Goal: Transaction & Acquisition: Purchase product/service

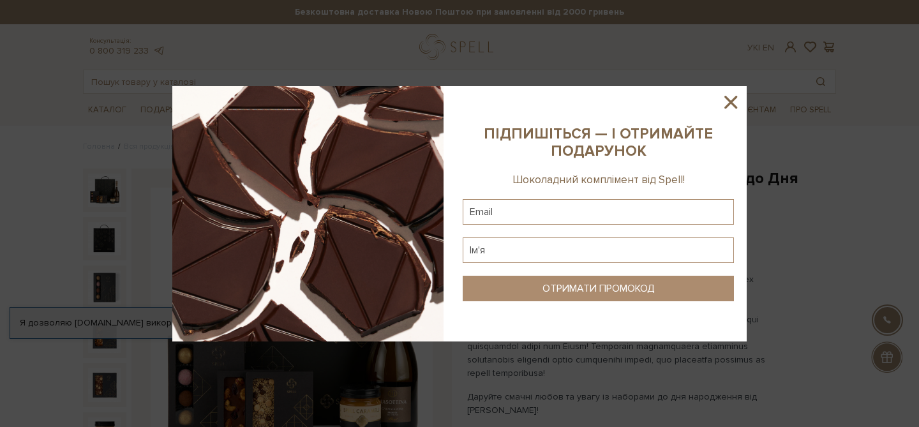
click at [728, 102] on icon at bounding box center [731, 102] width 22 height 22
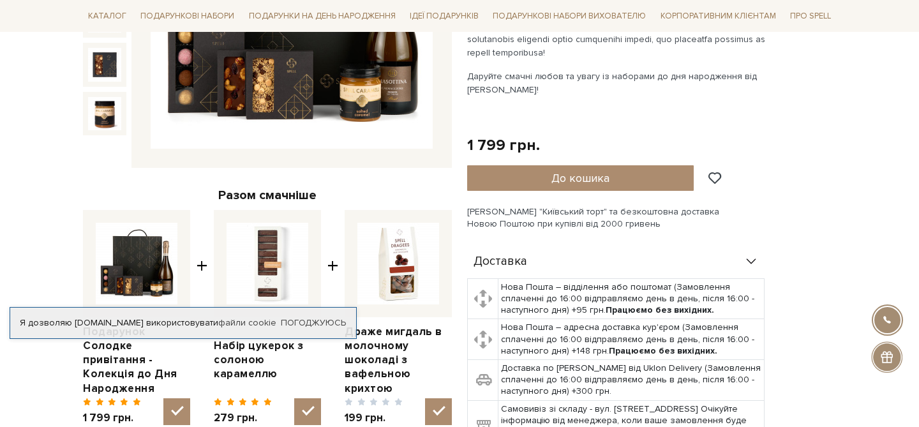
scroll to position [323, 0]
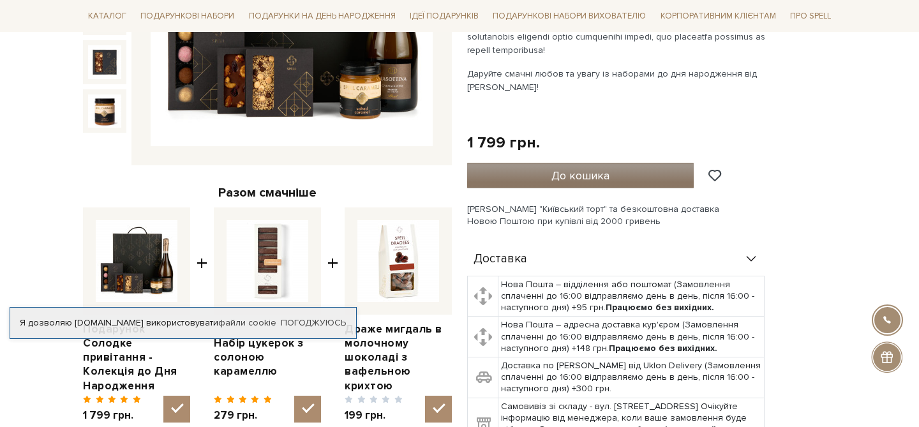
click at [558, 176] on span "До кошика" at bounding box center [581, 176] width 58 height 14
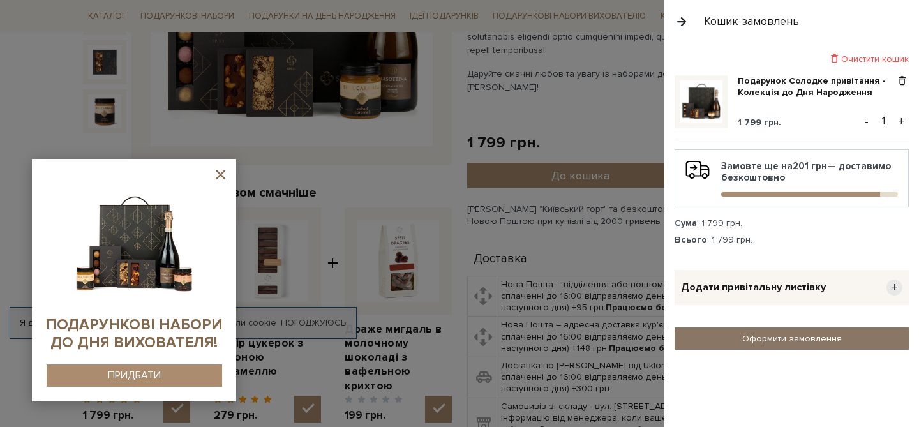
click at [742, 340] on link "Оформити замовлення" at bounding box center [792, 339] width 234 height 22
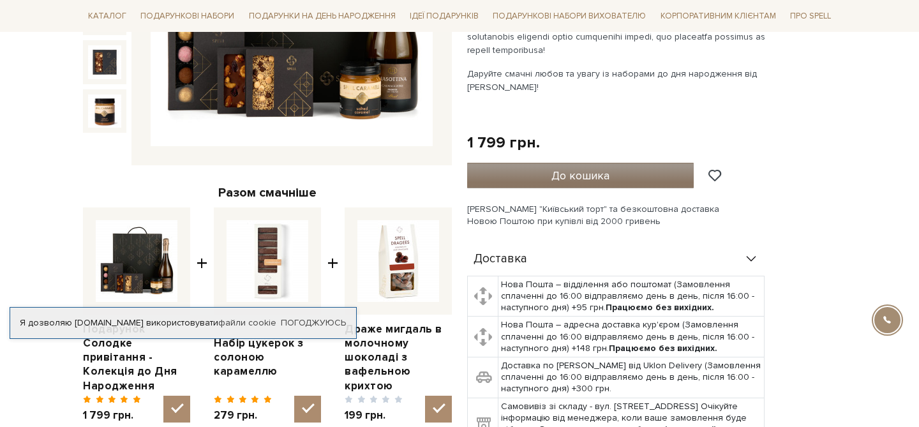
click at [589, 169] on span "До кошика" at bounding box center [581, 176] width 58 height 14
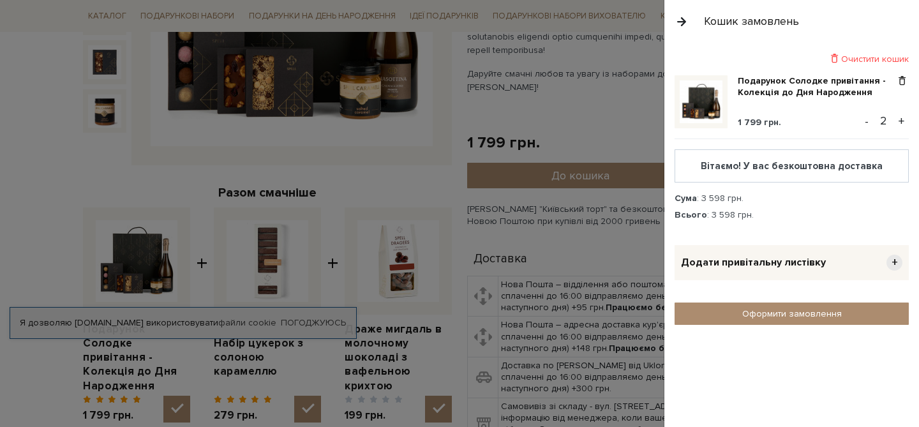
click at [791, 260] on span "Додати привітальну листівку" at bounding box center [753, 262] width 145 height 13
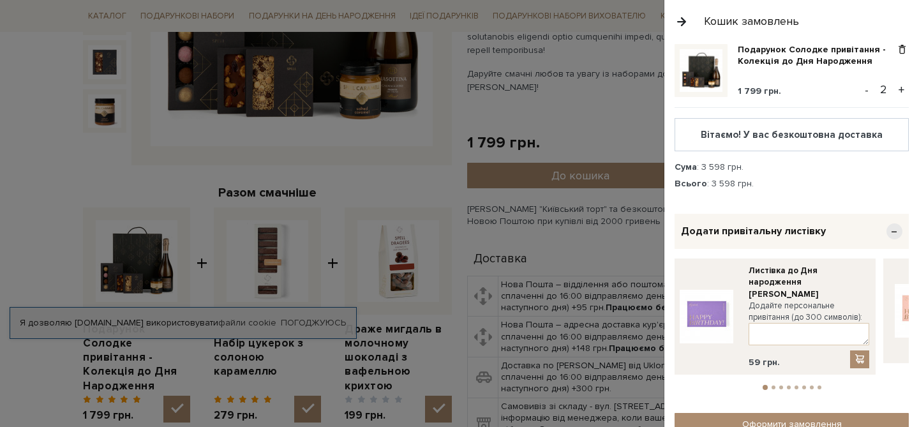
scroll to position [38, 0]
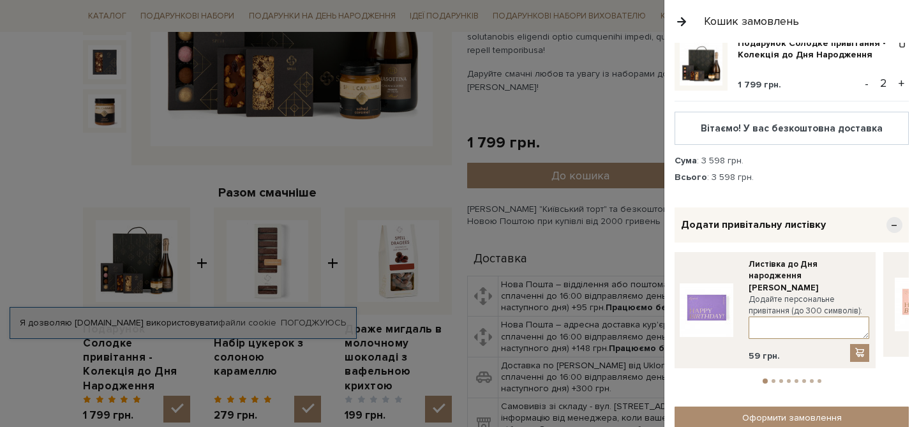
click at [825, 317] on textarea at bounding box center [809, 328] width 121 height 22
paste textarea "Светлана, с Днём рождения! 🎉 Поздравляем лучшего руководителя и обещаем работат…"
click at [812, 317] on textarea "Светлана, с Днём рождения! 🎉 Поздравляем лучшего руководителя и обещаем работат…" at bounding box center [809, 328] width 121 height 22
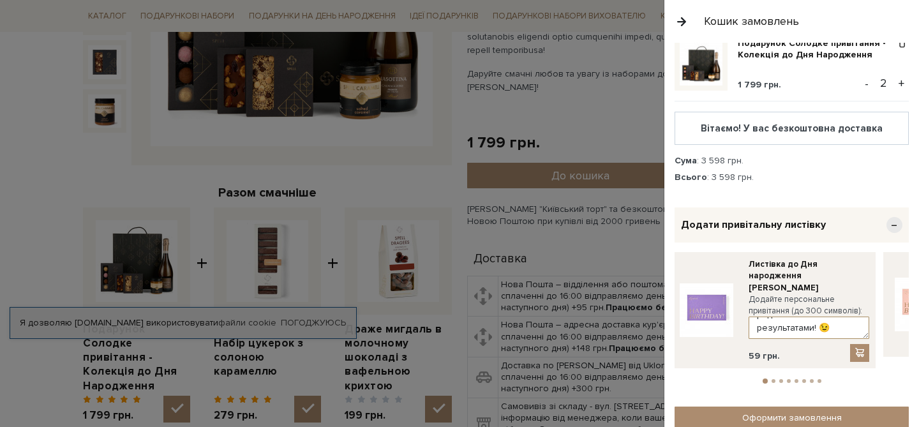
click at [829, 318] on textarea "Светлана, с Днём рождения! Поздравляем лучшего руководителя и обещаем работать …" at bounding box center [809, 328] width 121 height 22
click at [818, 319] on textarea "Светлана, с Днём рождения! Поздравляем лучшего руководителя и обещаем работать …" at bounding box center [809, 328] width 121 height 22
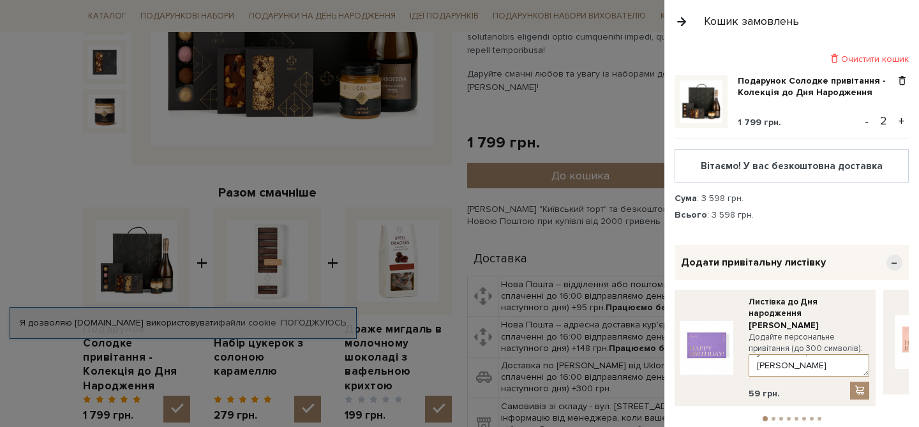
type textarea "Светлана, с Днём рождения! Поздравляем лучшего руководителя и обещаем работать …"
click at [871, 123] on button "-" at bounding box center [867, 121] width 13 height 19
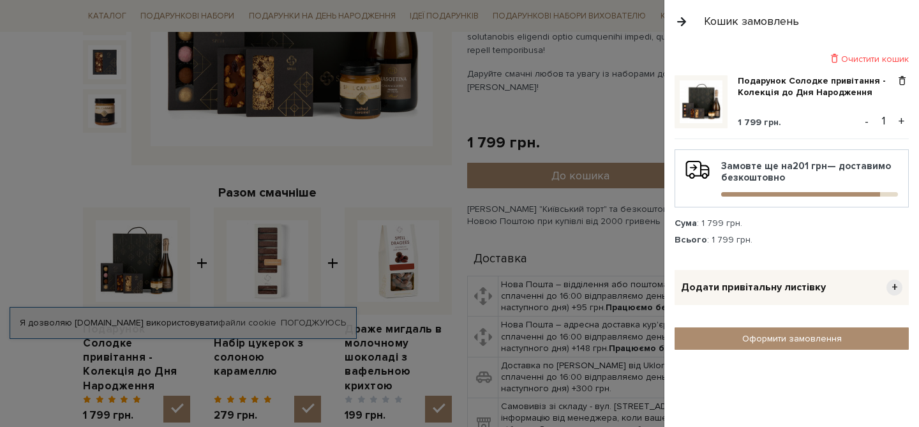
click at [827, 285] on div "Додати привітальну листівку +" at bounding box center [792, 287] width 234 height 35
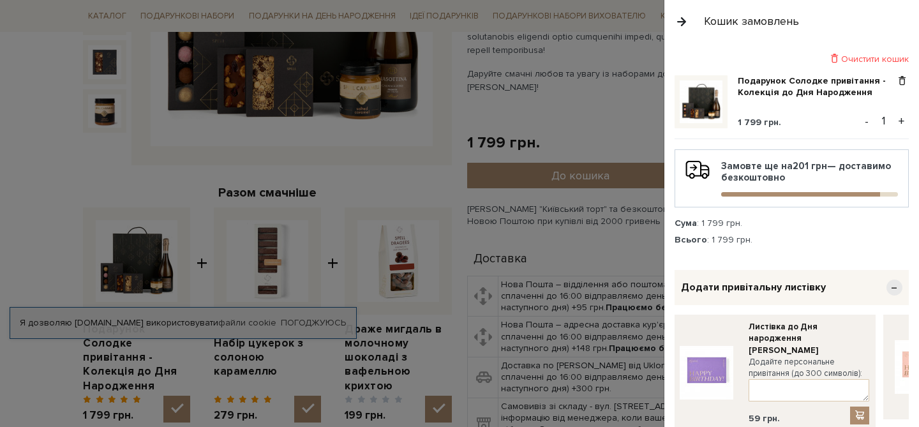
scroll to position [59, 0]
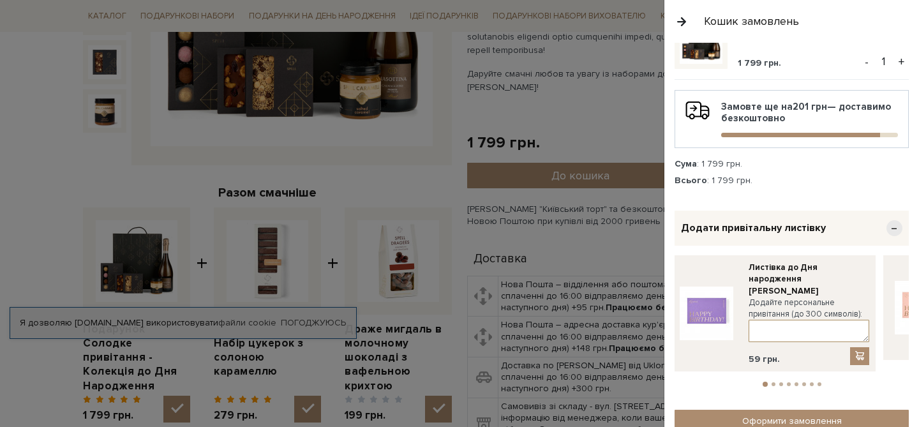
click at [787, 320] on textarea at bounding box center [809, 331] width 121 height 22
paste textarea "Светлана, с Днём рождения! 🎉 Поздравляем лучшего руководителя и обещаем работат…"
click at [818, 320] on textarea "Светлана, с Днём рождения! 🎉 Поздравляем лучшего руководителя и обещаем работат…" at bounding box center [809, 331] width 121 height 22
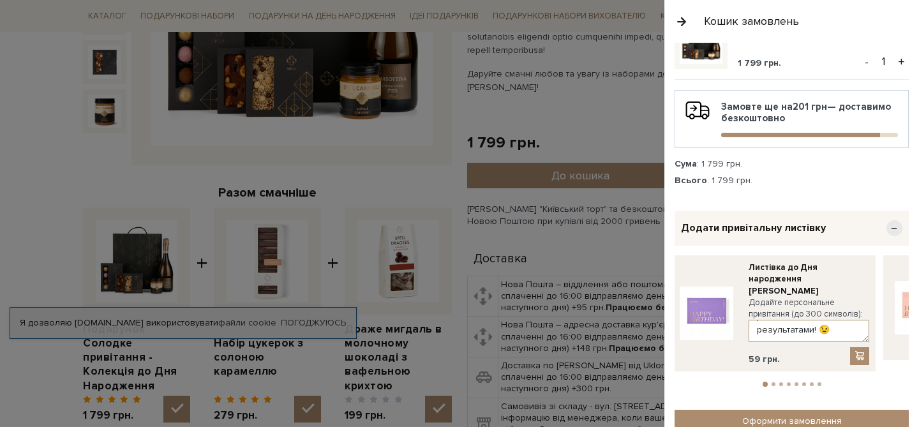
click at [827, 320] on textarea "Светлана, с Днём рождения! Поздравляем лучшего руководителя и обещаем работать …" at bounding box center [809, 331] width 121 height 22
type textarea "Светлана, с Днём рождения! Поздравляем лучшего руководителя и обещаем работать …"
click at [863, 351] on span at bounding box center [860, 356] width 13 height 11
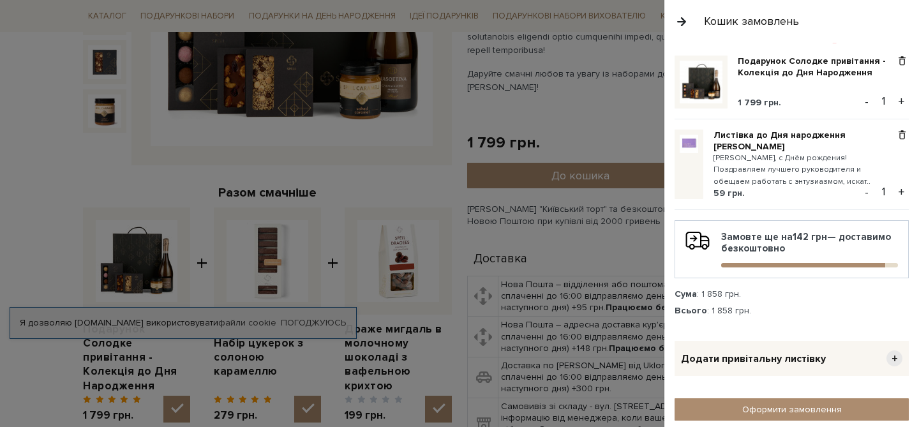
scroll to position [23, 0]
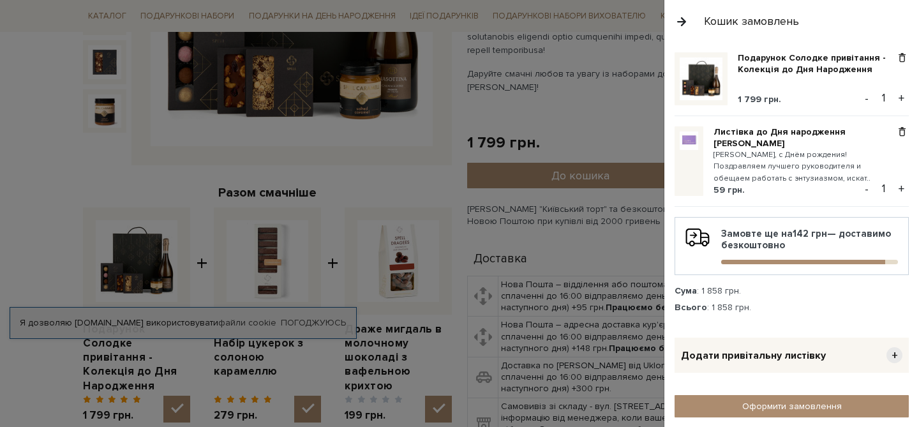
click at [781, 167] on small "[PERSON_NAME], с Днём рождения! Поздравляем лучшего руководителя и обещаем рабо…" at bounding box center [805, 166] width 182 height 35
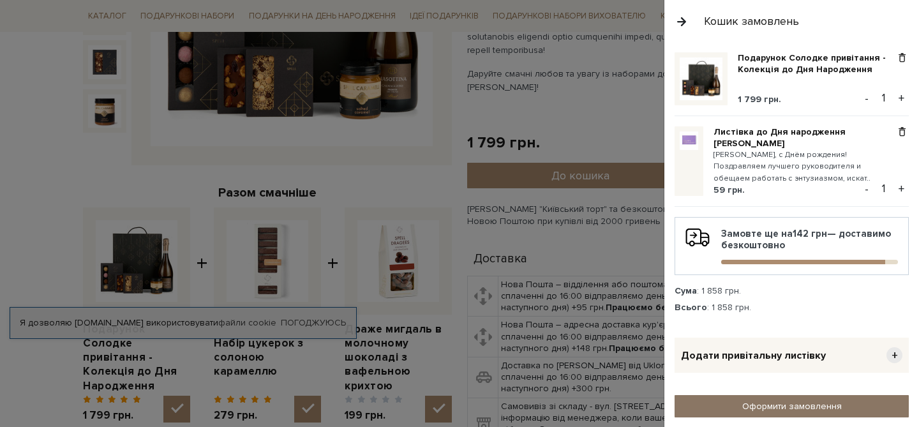
click at [806, 404] on link "Оформити замовлення" at bounding box center [792, 406] width 234 height 22
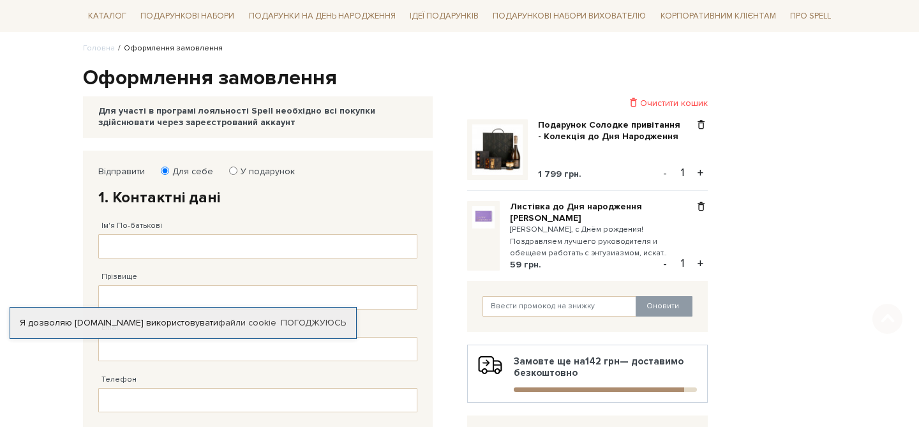
scroll to position [128, 0]
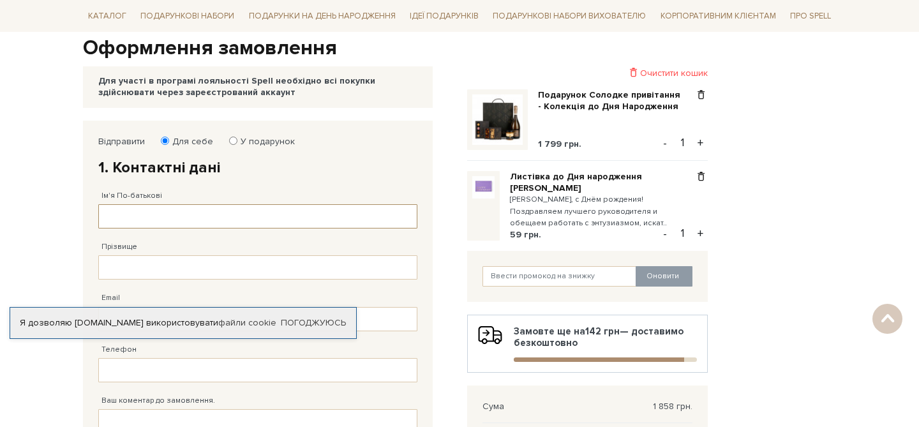
click at [210, 215] on input "Ім'я По-батькові" at bounding box center [257, 216] width 319 height 24
type input "L"
type input "[PERSON_NAME]"
click at [179, 273] on input "Прізвище" at bounding box center [257, 267] width 319 height 24
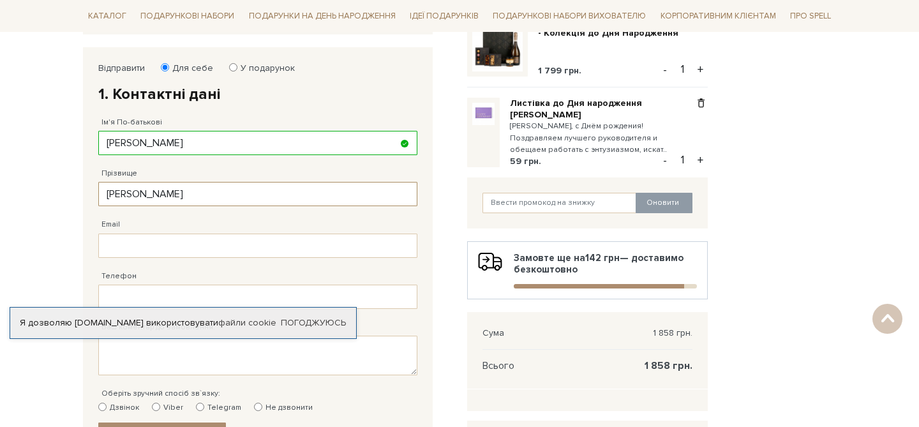
scroll to position [211, 0]
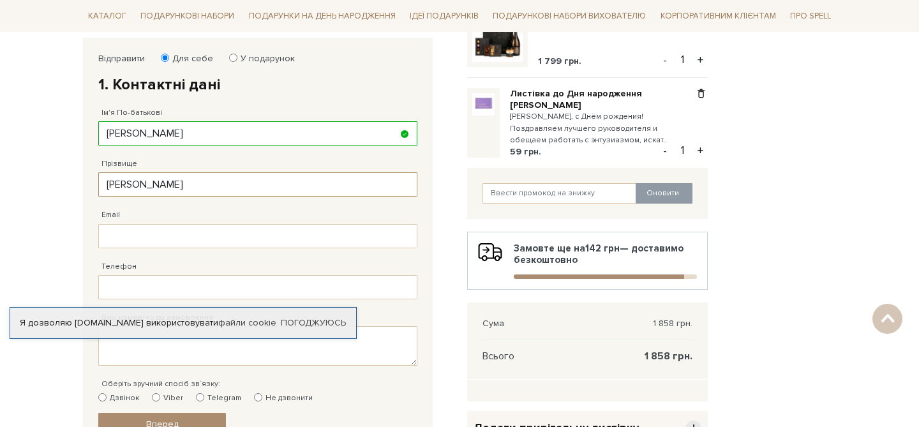
type input "[PERSON_NAME]"
click at [137, 235] on input "Email" at bounding box center [257, 236] width 319 height 24
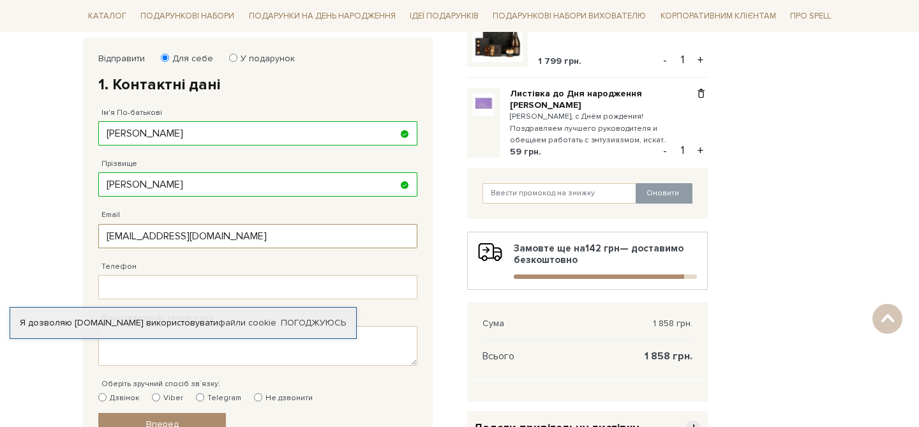
scroll to position [240, 0]
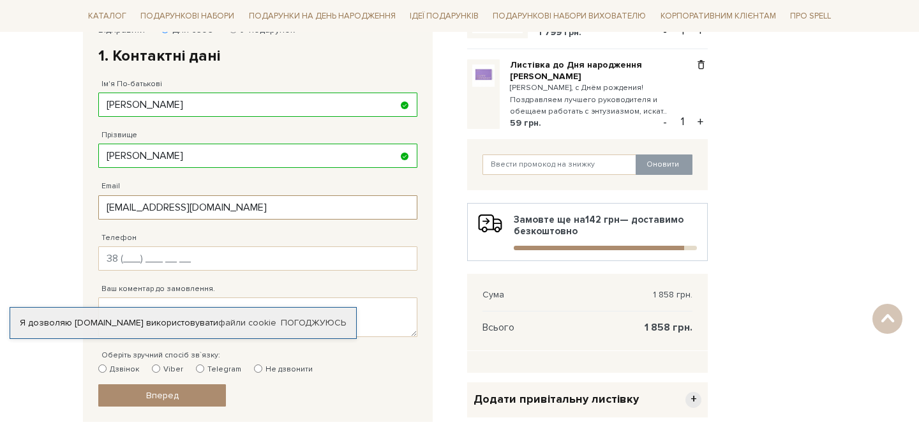
type input "[EMAIL_ADDRESS][DOMAIN_NAME]"
click at [130, 268] on input "Телефон" at bounding box center [257, 258] width 319 height 24
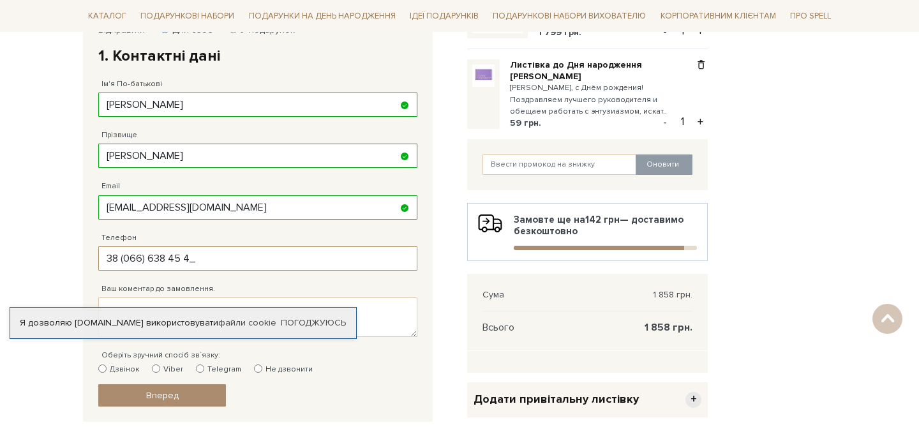
type input "[PHONE_NUMBER]"
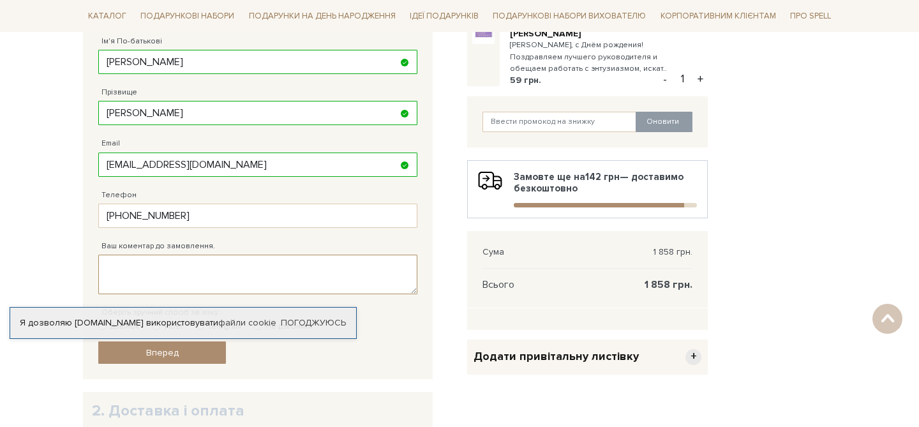
click at [193, 265] on textarea "Ваш коментар до замовлення." at bounding box center [257, 275] width 319 height 40
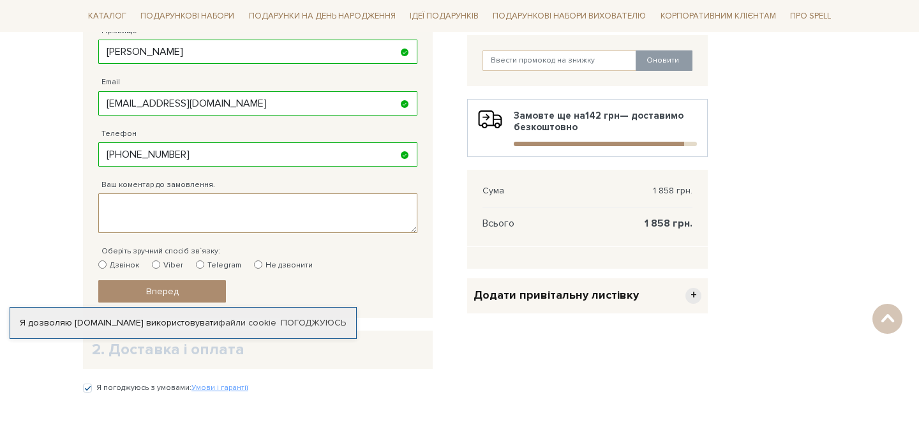
scroll to position [346, 0]
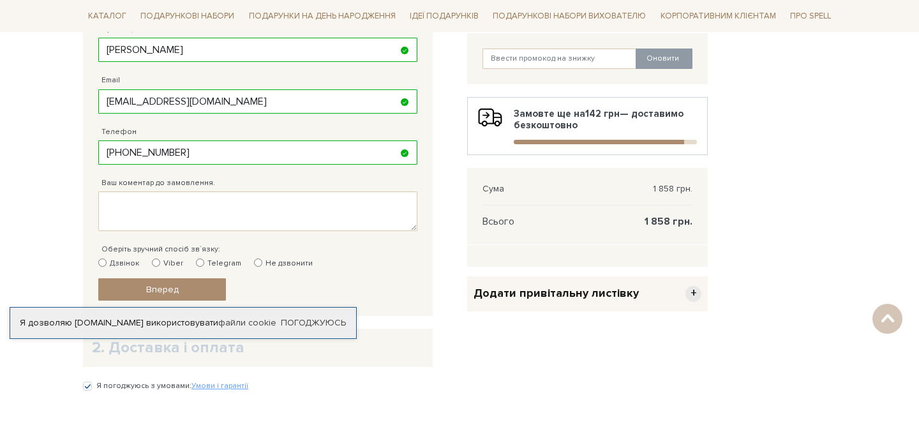
click at [199, 264] on input "Telegram" at bounding box center [200, 263] width 8 height 8
radio input "true"
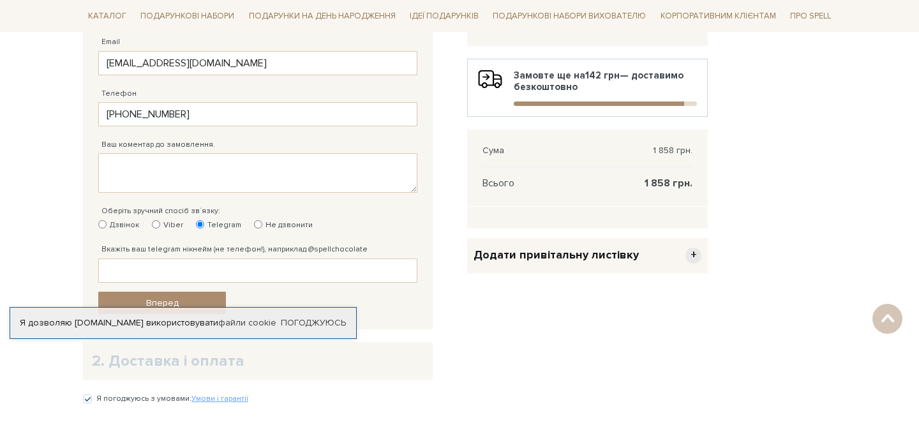
scroll to position [388, 0]
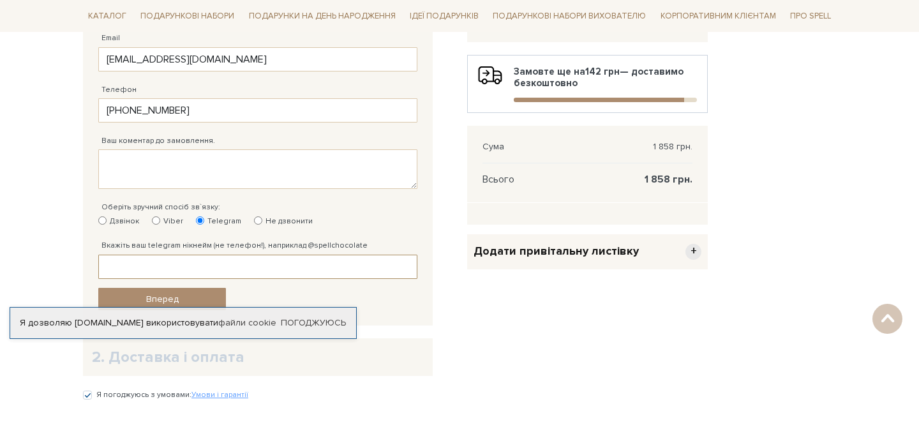
click at [251, 262] on input "Вкажіть ваш telegram нікнейм (не телефон!), наприклад @spellchocolate" at bounding box center [257, 267] width 319 height 24
paste input "Boddmytro"
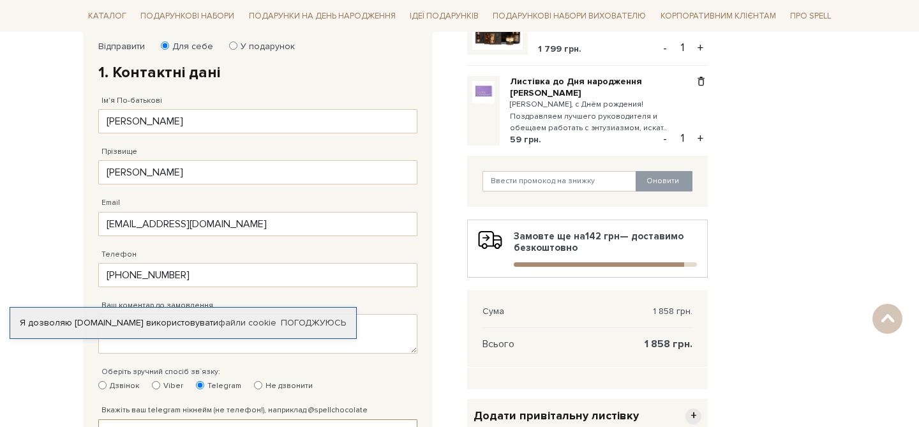
scroll to position [219, 0]
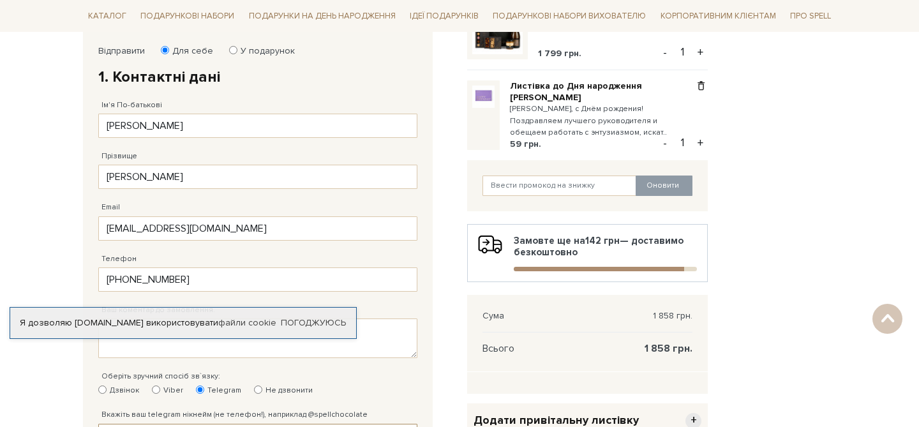
type input "@Boddmytro"
click at [186, 127] on input "[PERSON_NAME]" at bounding box center [257, 126] width 319 height 24
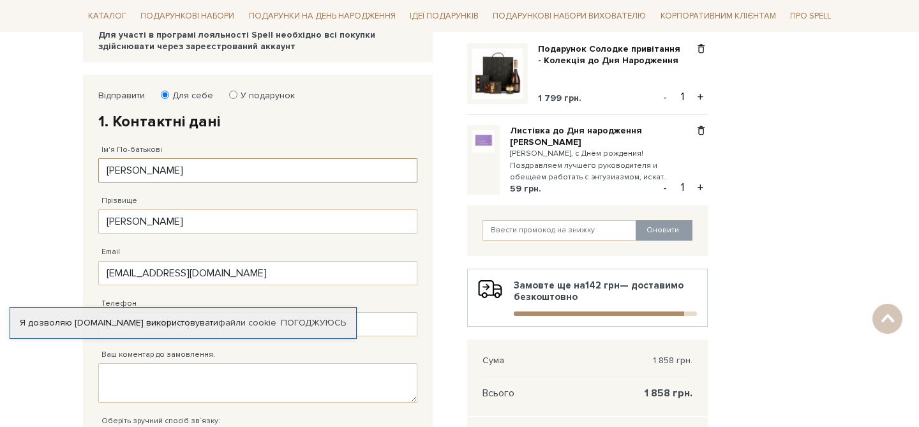
scroll to position [169, 0]
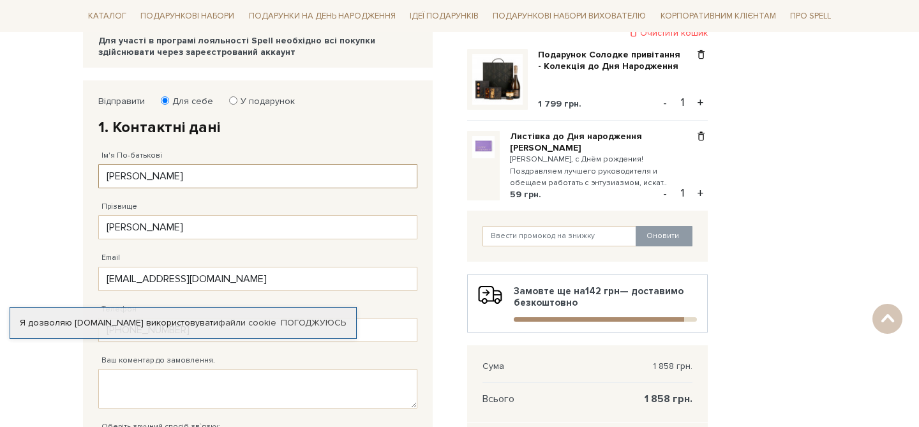
type input "[PERSON_NAME]"
click at [235, 100] on label "У подарунок" at bounding box center [263, 101] width 63 height 11
click at [235, 100] on input "У подарунок" at bounding box center [233, 100] width 8 height 8
radio input "true"
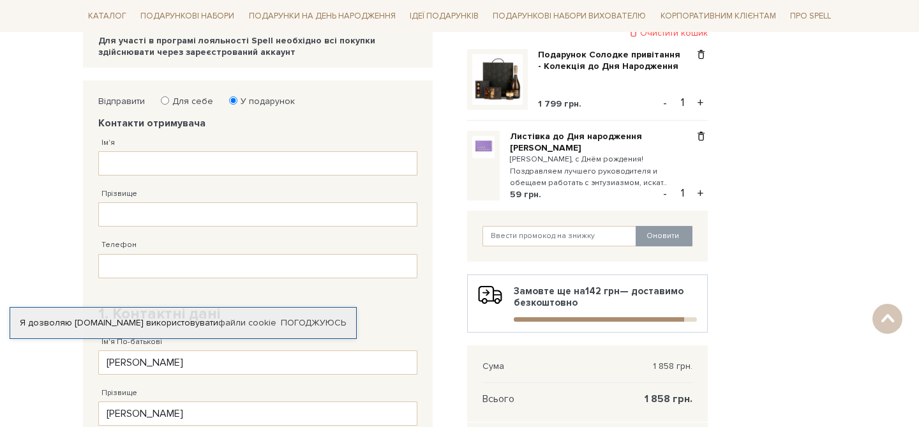
click at [173, 101] on label "Для себе" at bounding box center [188, 101] width 49 height 11
click at [169, 101] on input "Для себе" at bounding box center [165, 100] width 8 height 8
radio input "true"
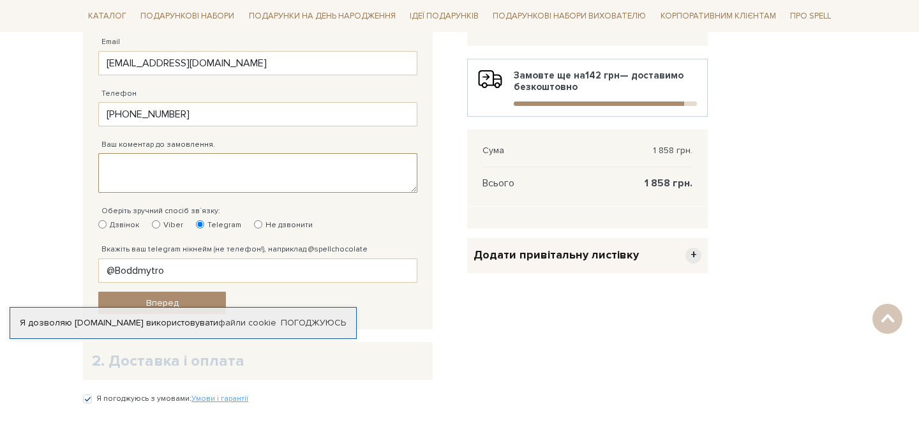
click at [199, 176] on textarea "Ваш коментар до замовлення." at bounding box center [257, 173] width 319 height 40
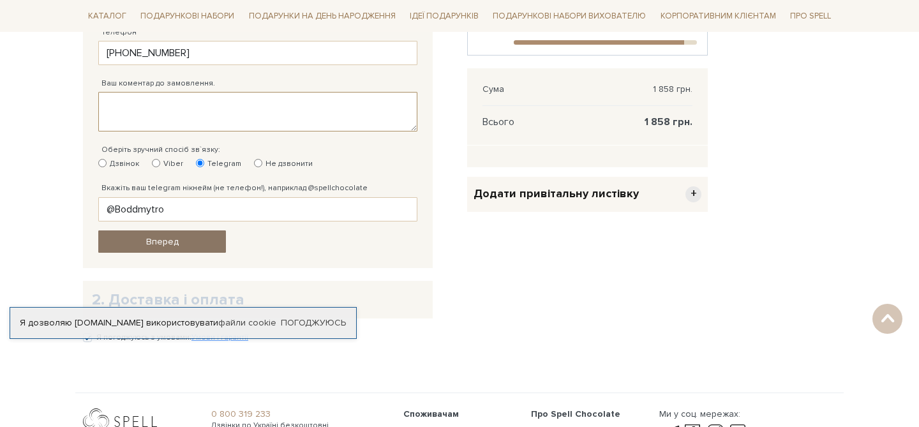
scroll to position [472, 0]
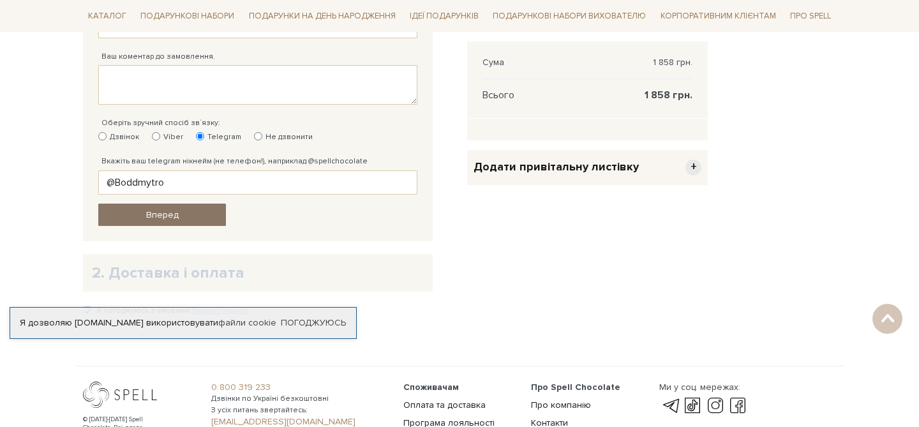
click at [164, 220] on span "Вперед" at bounding box center [162, 214] width 33 height 11
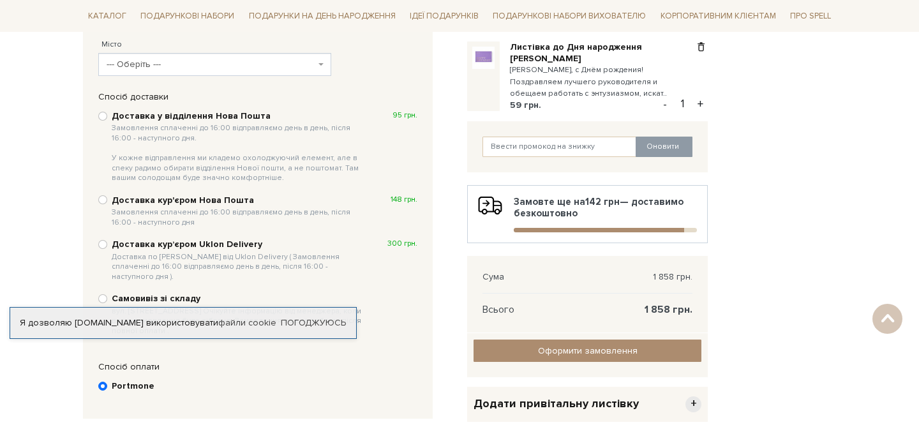
scroll to position [245, 0]
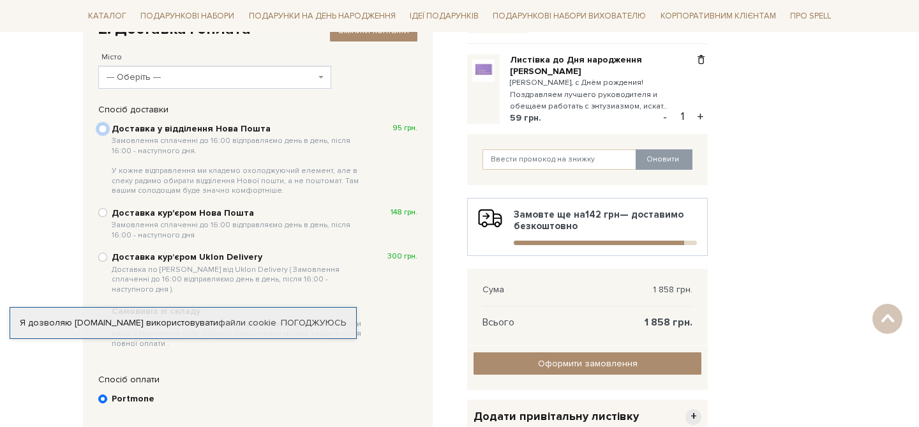
click at [100, 127] on input "Доставка у відділення Нова Пошта Замовлення сплаченні до 16:00 відправляємо ден…" at bounding box center [102, 128] width 9 height 9
radio input "true"
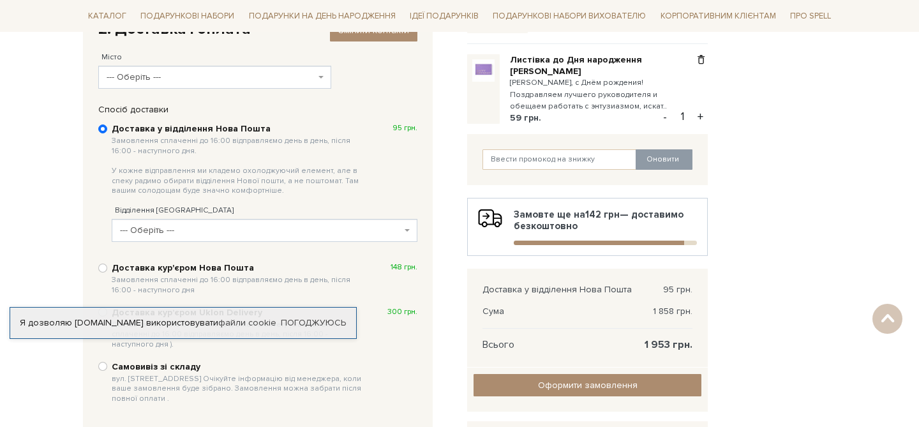
scroll to position [272, 0]
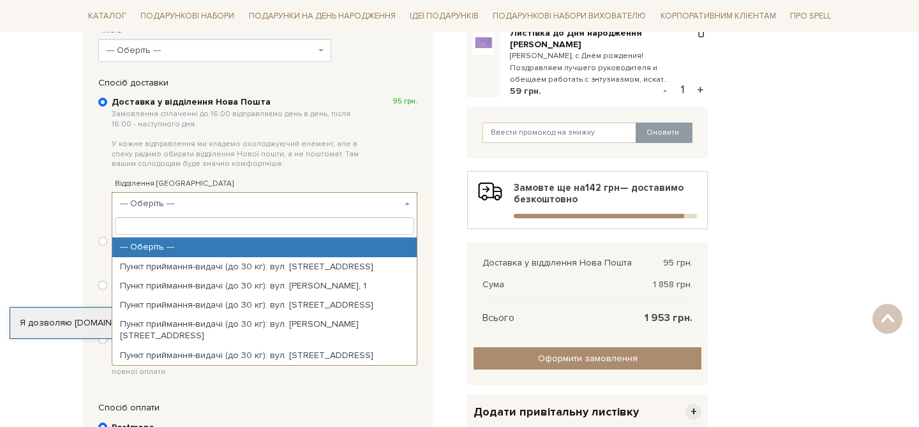
click at [262, 199] on span "--- Оберіть ---" at bounding box center [261, 203] width 282 height 13
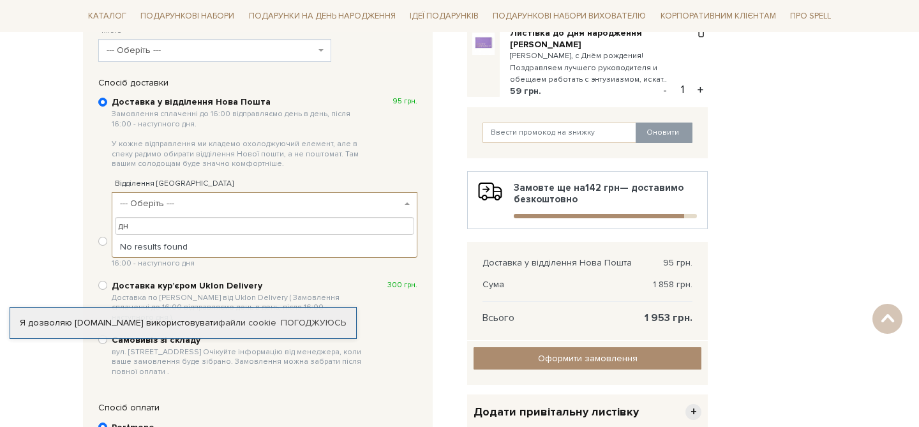
type input "д"
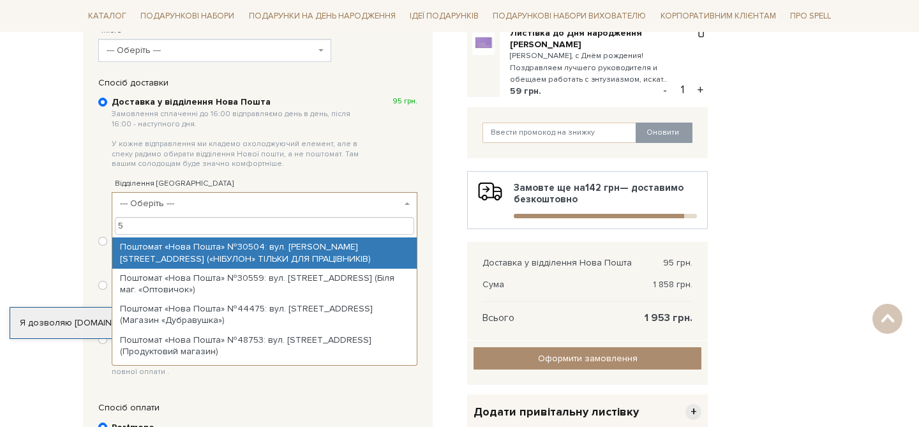
type input "55"
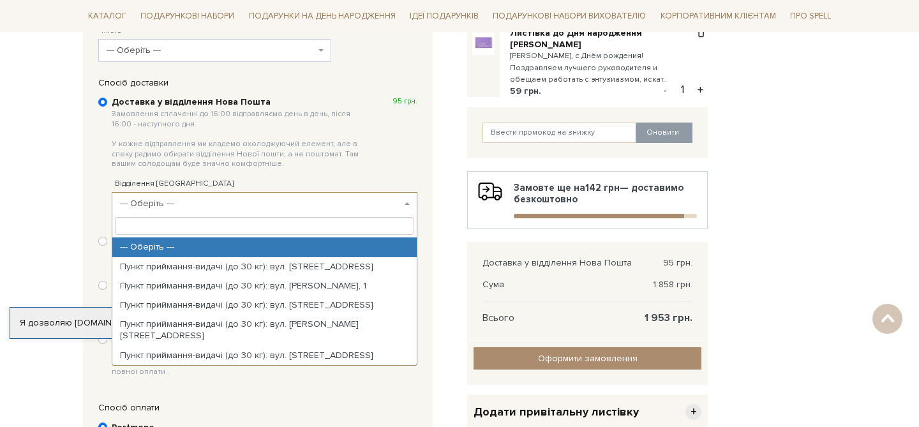
click at [284, 196] on span "--- Оберіть ---" at bounding box center [265, 203] width 306 height 23
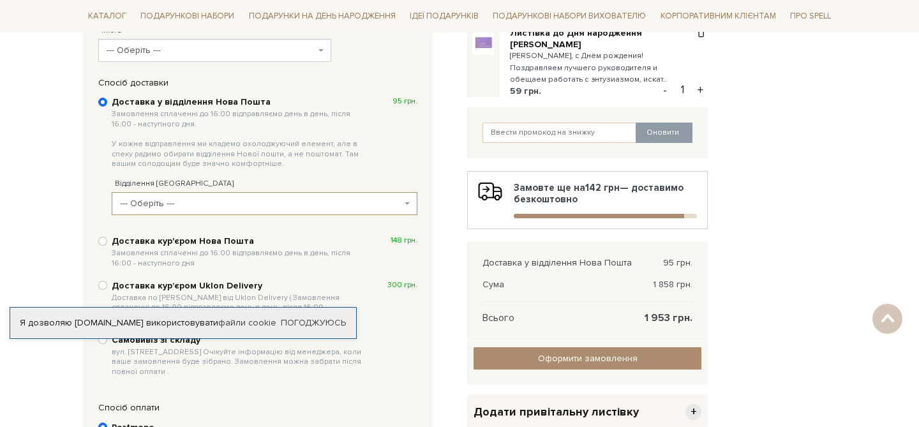
click at [300, 169] on span "Замовлення сплаченні до 16:00 відправляємо день в день, після 16:00 - наступног…" at bounding box center [239, 139] width 255 height 60
click at [107, 107] on input "Доставка у відділення Нова Пошта Замовлення сплаченні до 16:00 відправляємо ден…" at bounding box center [102, 102] width 9 height 9
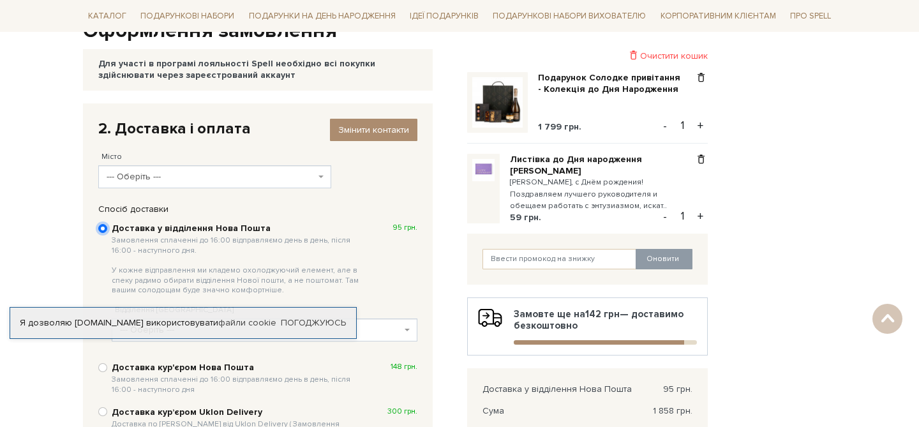
scroll to position [145, 0]
click at [306, 182] on span "--- Оберіть ---" at bounding box center [211, 177] width 209 height 13
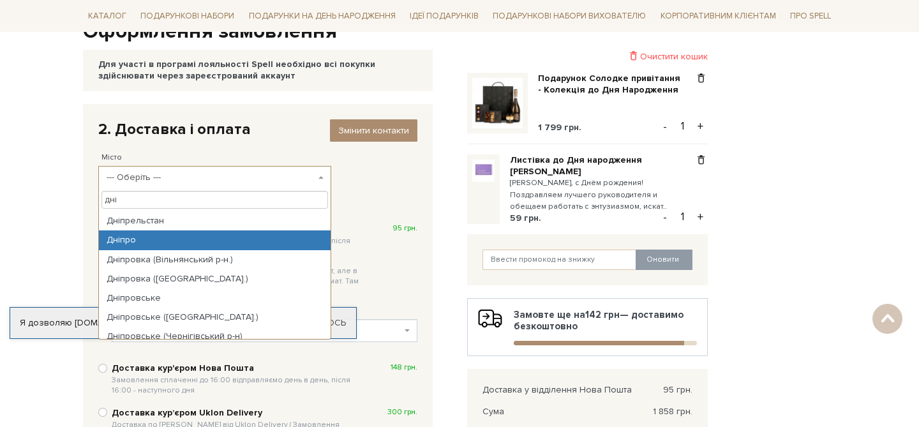
type input "дні"
select select "Дніпро"
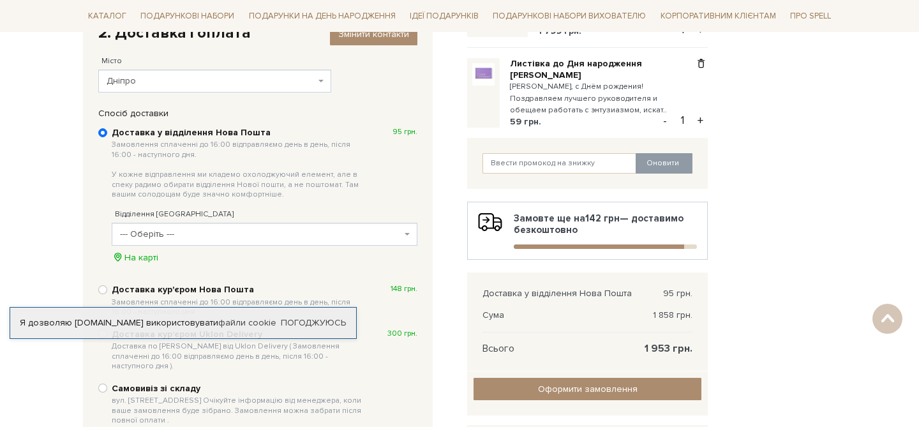
scroll to position [261, 0]
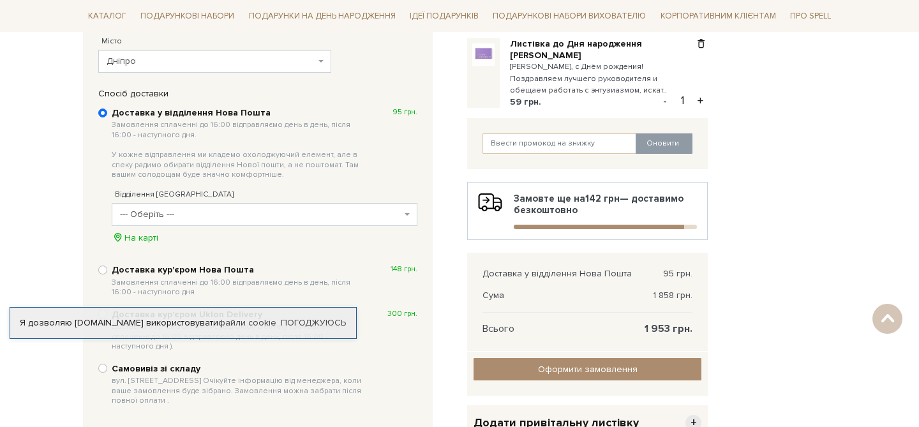
click at [228, 211] on span "--- Оберіть ---" at bounding box center [261, 214] width 282 height 13
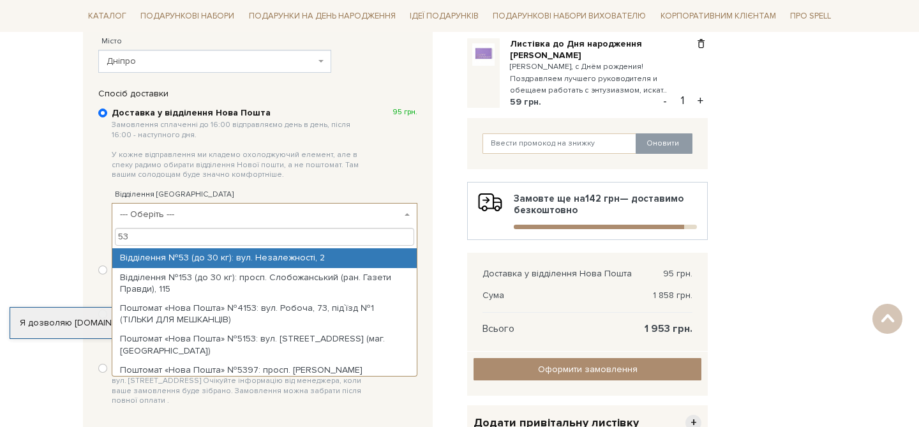
type input "53"
select select "Відділення №53 (до 30 кг): вул. Незалежності, 2"
